Goal: Transaction & Acquisition: Purchase product/service

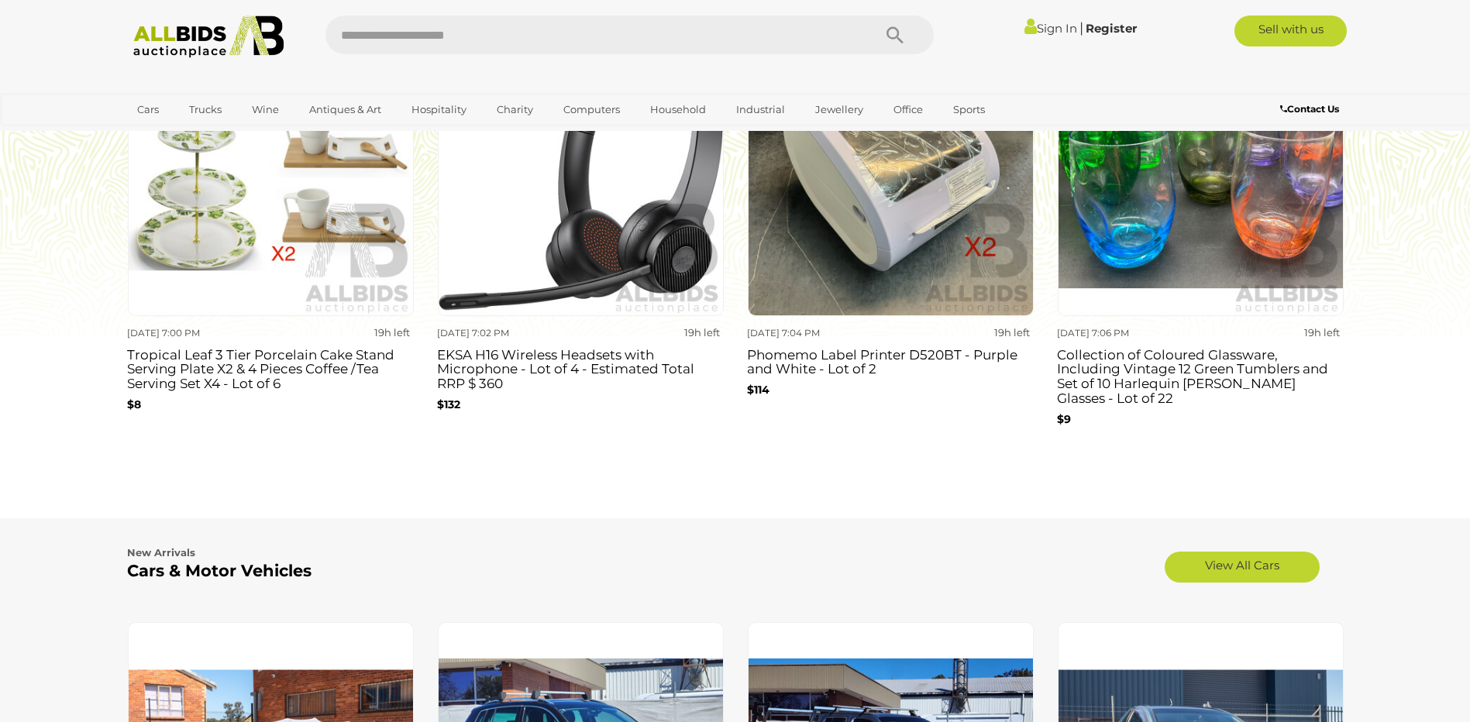
scroll to position [2014, 0]
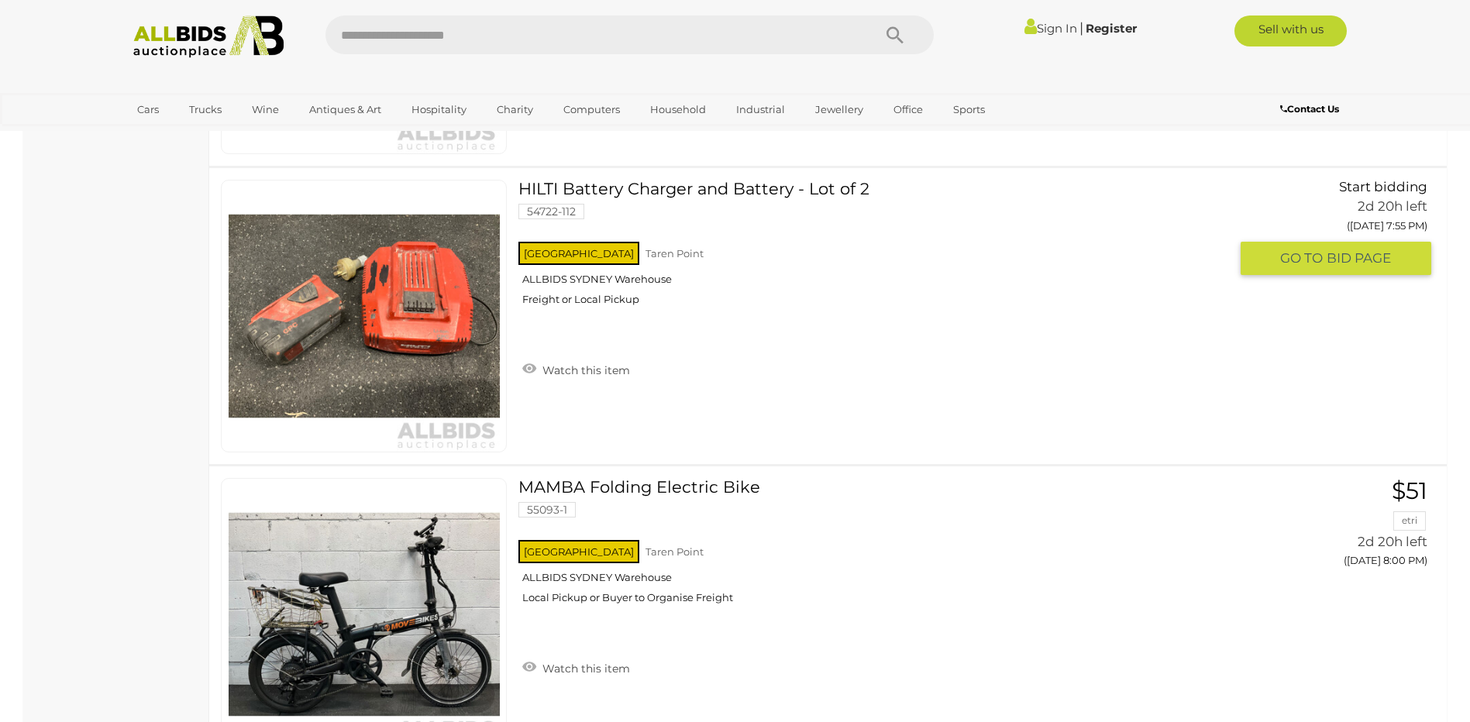
scroll to position [5113, 0]
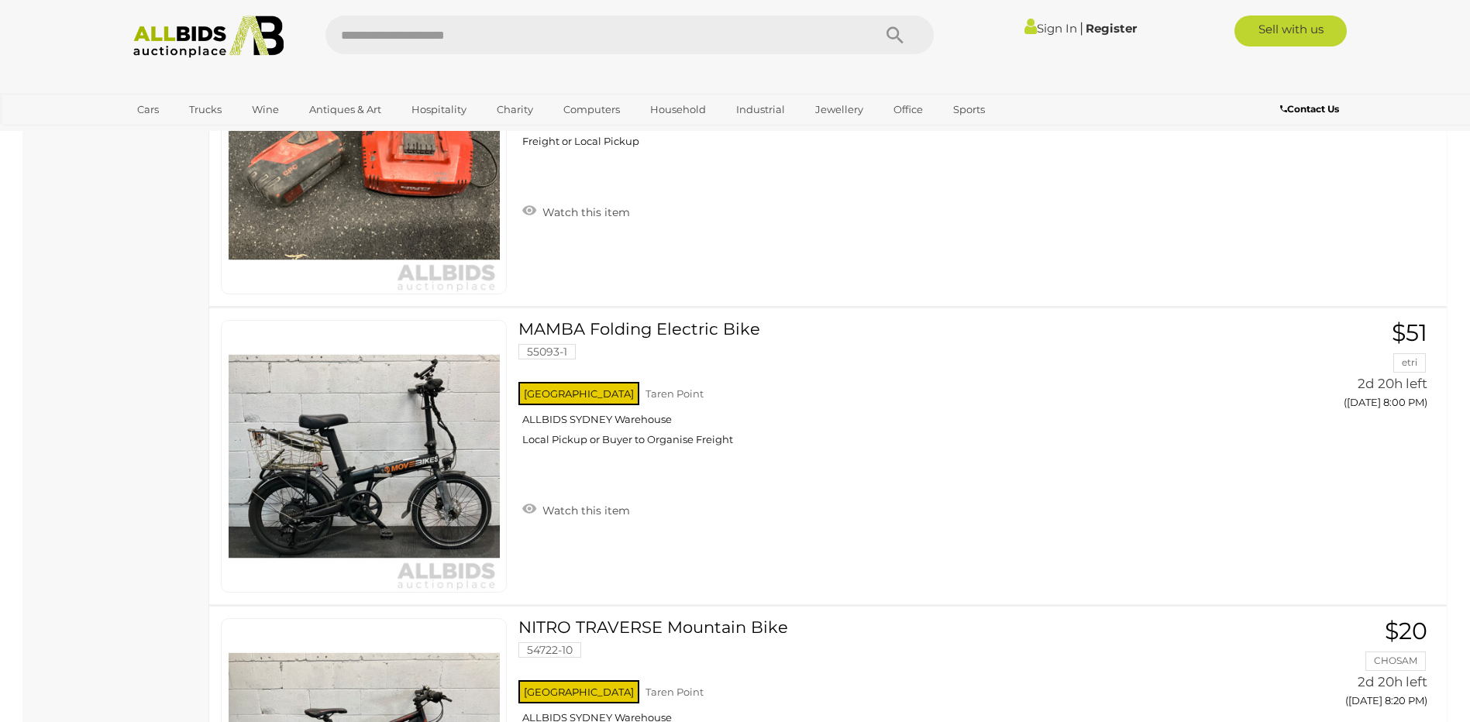
click at [444, 45] on input "text" at bounding box center [590, 34] width 531 height 39
type input "**********"
